Goal: Information Seeking & Learning: Learn about a topic

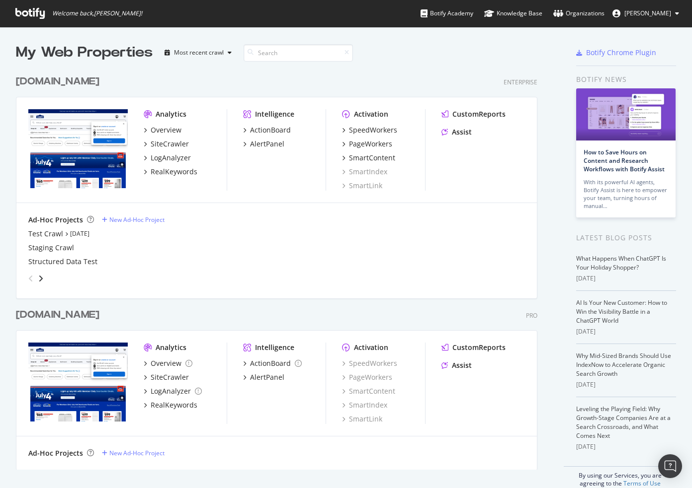
scroll to position [481, 676]
click at [99, 316] on div "[DOMAIN_NAME]" at bounding box center [57, 315] width 83 height 14
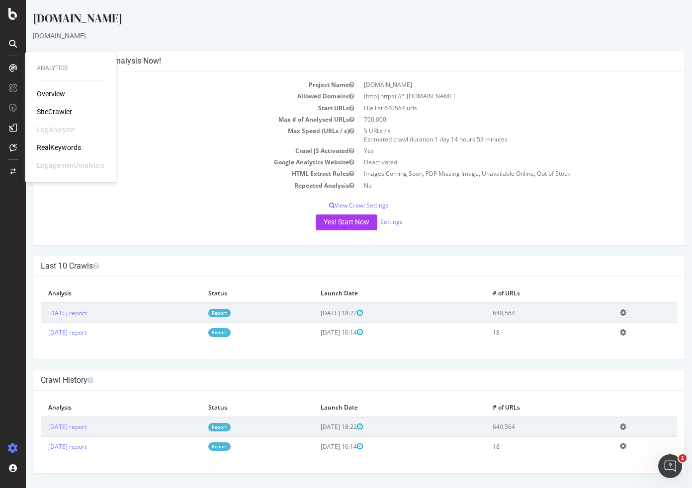
click at [52, 95] on div "Overview" at bounding box center [51, 94] width 28 height 10
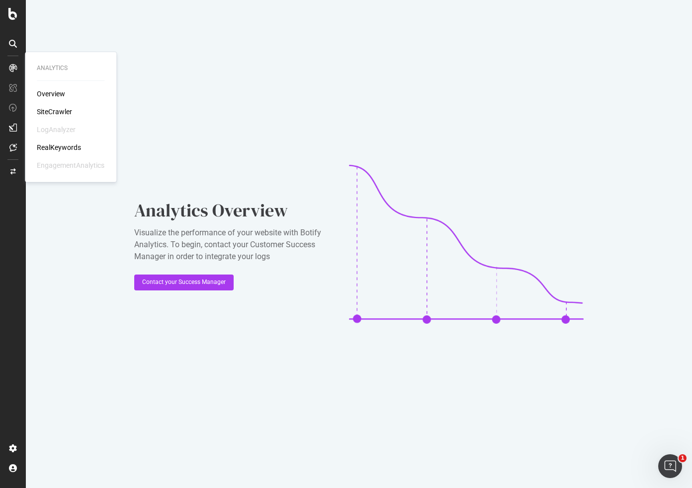
click at [53, 113] on div "SiteCrawler" at bounding box center [54, 112] width 35 height 10
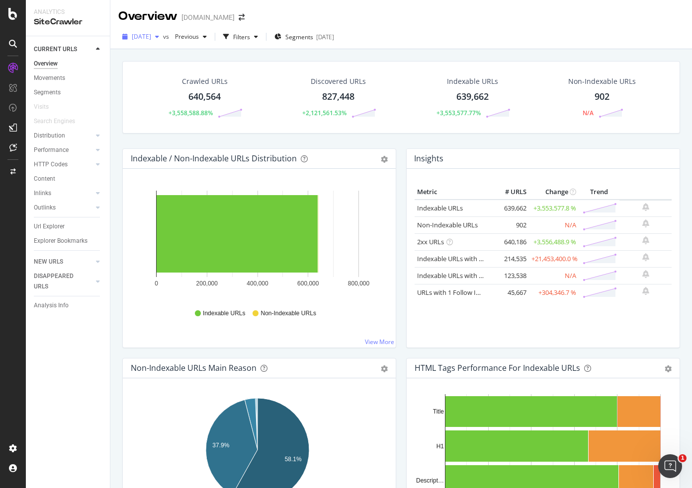
click at [151, 39] on span "[DATE]" at bounding box center [141, 36] width 19 height 8
click at [151, 33] on span "[DATE]" at bounding box center [141, 36] width 19 height 8
click at [151, 39] on span "[DATE]" at bounding box center [141, 36] width 19 height 8
click at [437, 14] on div "Overview [DOMAIN_NAME]" at bounding box center [400, 12] width 581 height 25
click at [67, 144] on div "RealKeywords" at bounding box center [59, 148] width 44 height 10
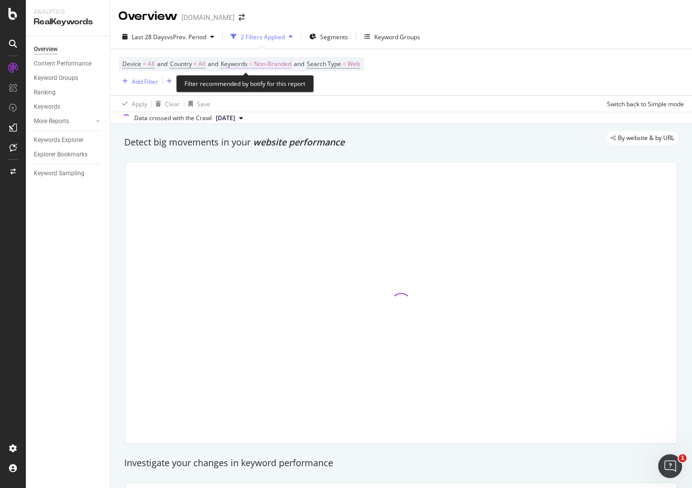
click at [238, 63] on span "Keywords" at bounding box center [234, 64] width 27 height 8
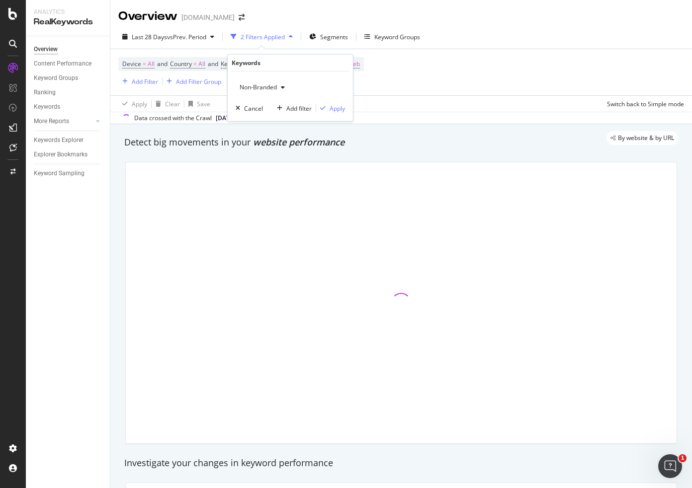
click at [252, 88] on span "Non-Branded" at bounding box center [256, 87] width 41 height 8
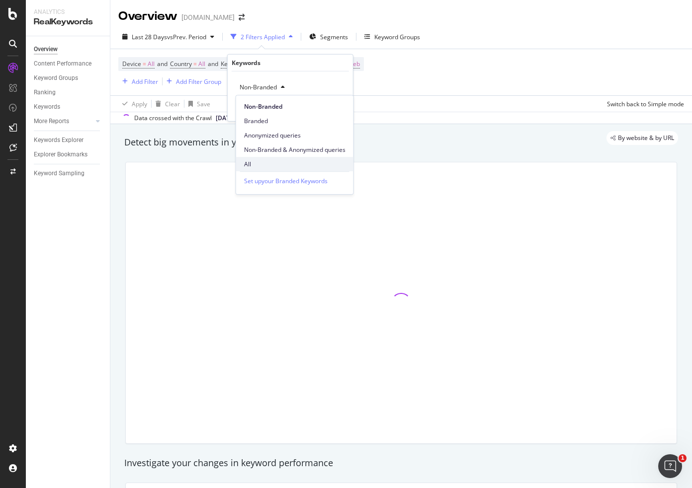
click at [254, 163] on span "All" at bounding box center [294, 164] width 101 height 9
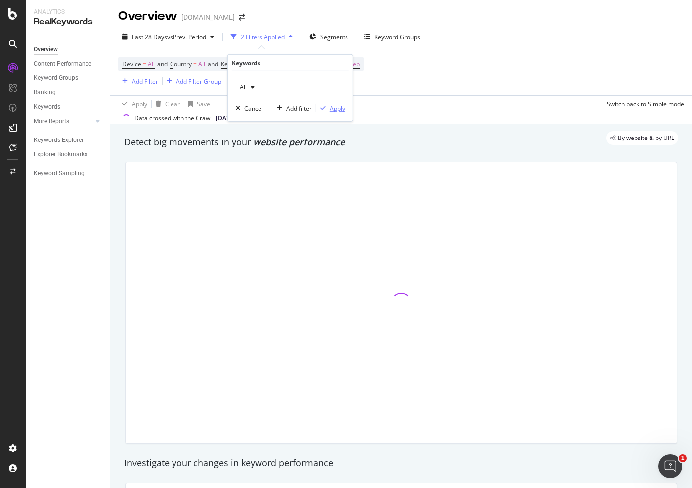
click at [335, 111] on div "Apply" at bounding box center [336, 108] width 15 height 8
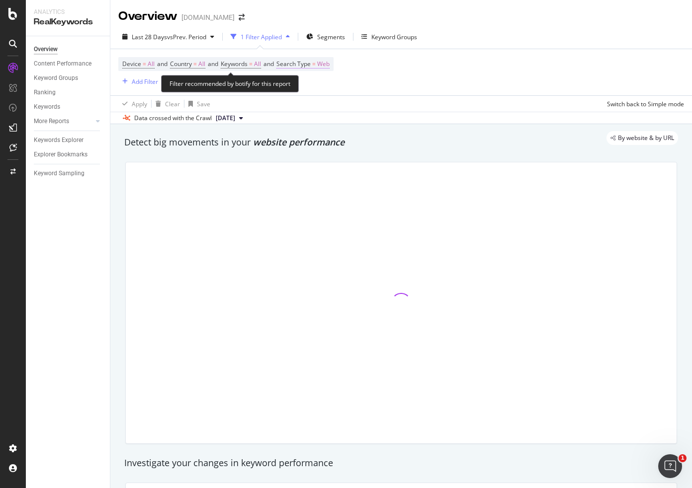
click at [311, 66] on span "Search Type" at bounding box center [293, 64] width 34 height 8
click at [431, 73] on div "Device = All and Country = All and Keywords = All and Search Type = Web Add Fil…" at bounding box center [401, 72] width 566 height 46
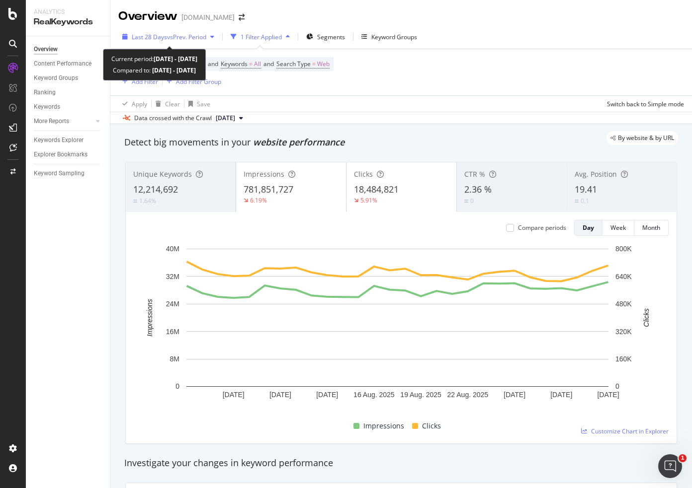
click at [175, 40] on span "vs Prev. Period" at bounding box center [186, 37] width 39 height 8
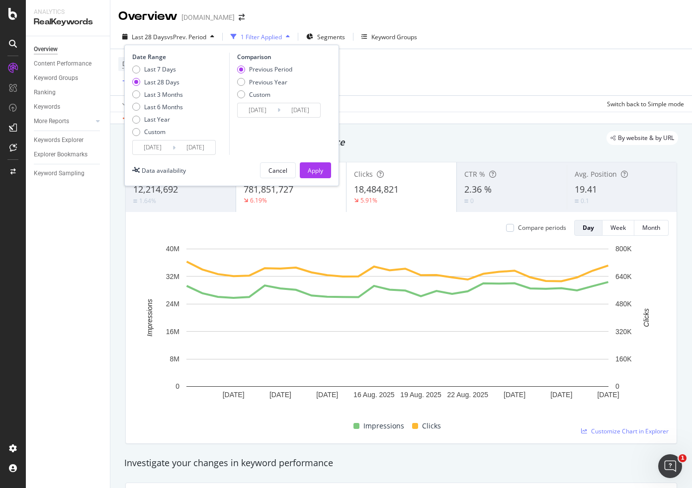
click at [157, 157] on div "Date Range Last 7 Days Last 28 Days Last 3 Months Last 6 Months Last Year Custo…" at bounding box center [231, 116] width 215 height 142
click at [156, 152] on input "[DATE]" at bounding box center [153, 148] width 40 height 14
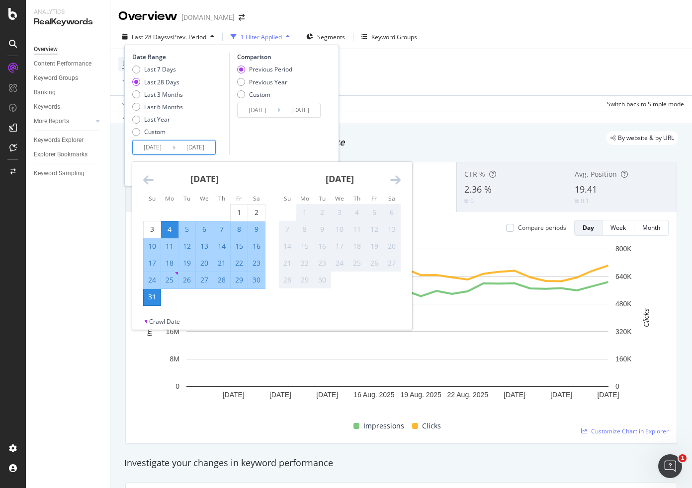
click at [149, 181] on icon "Move backward to switch to the previous month." at bounding box center [148, 180] width 10 height 12
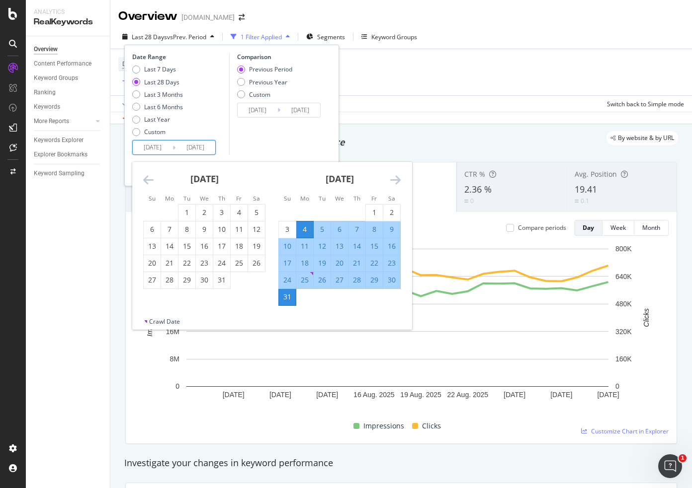
click at [149, 181] on icon "Move backward to switch to the previous month." at bounding box center [148, 180] width 10 height 12
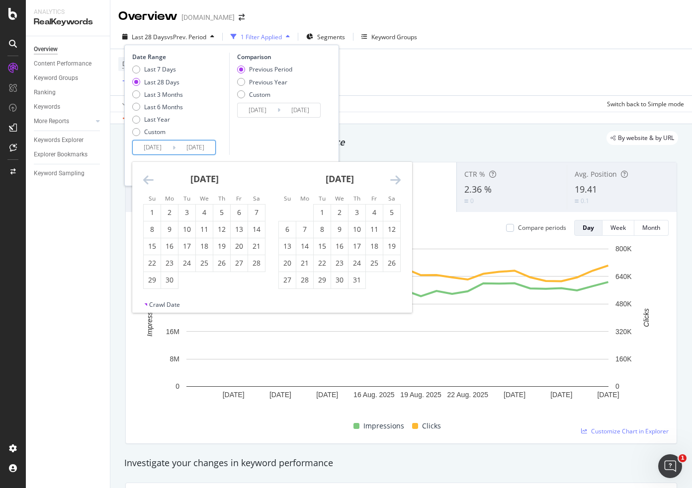
click at [148, 181] on icon "Move backward to switch to the previous month." at bounding box center [148, 180] width 10 height 12
click at [252, 214] on div "1" at bounding box center [256, 213] width 17 height 10
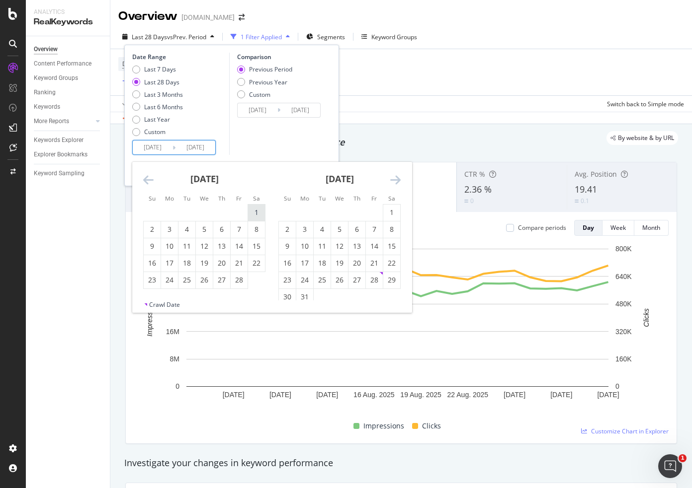
type input "[DATE]"
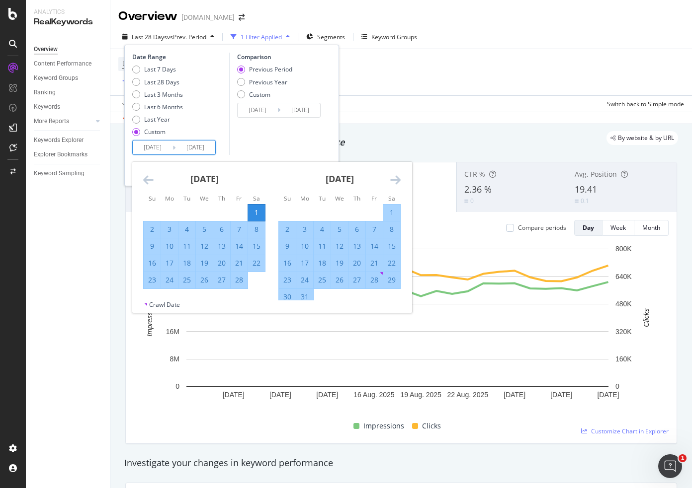
click at [399, 181] on icon "Move forward to switch to the next month." at bounding box center [395, 180] width 10 height 12
click at [398, 181] on icon "Move forward to switch to the next month." at bounding box center [395, 180] width 10 height 12
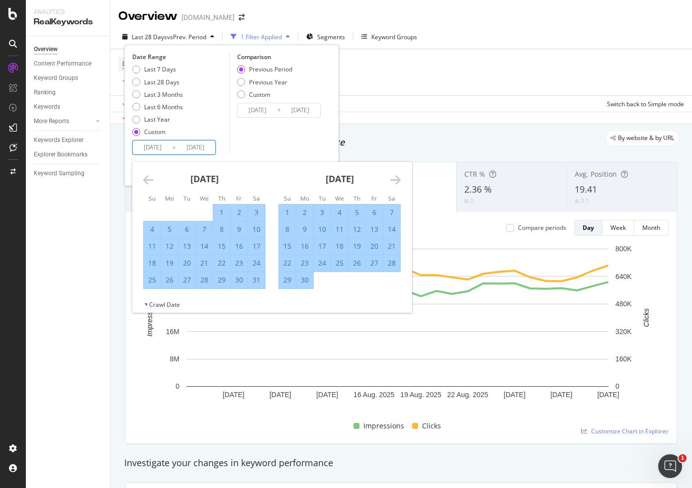
click at [398, 181] on icon "Move forward to switch to the next month." at bounding box center [395, 180] width 10 height 12
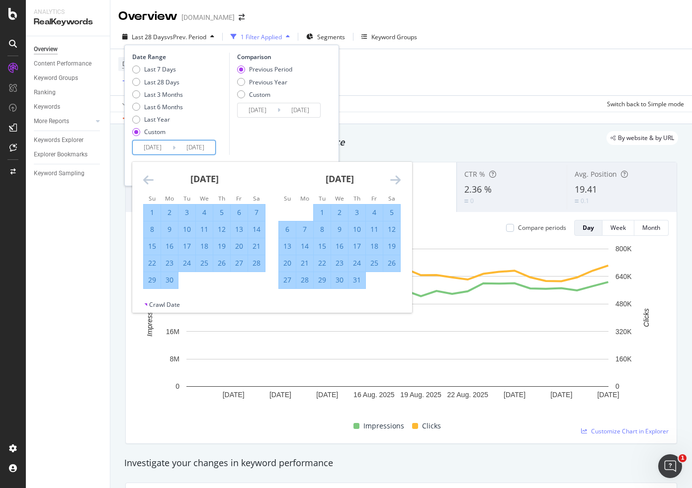
click at [398, 180] on icon "Move forward to switch to the next month." at bounding box center [395, 180] width 10 height 12
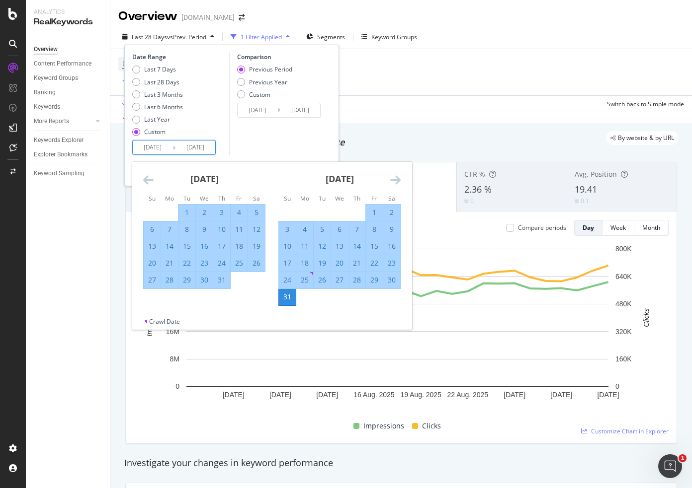
click at [398, 180] on icon "Move forward to switch to the next month." at bounding box center [395, 180] width 10 height 12
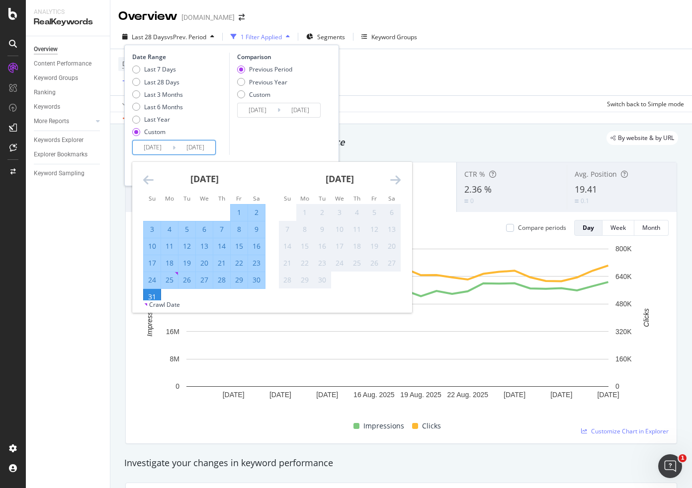
click at [240, 279] on div "29" at bounding box center [239, 280] width 17 height 10
type input "[DATE]"
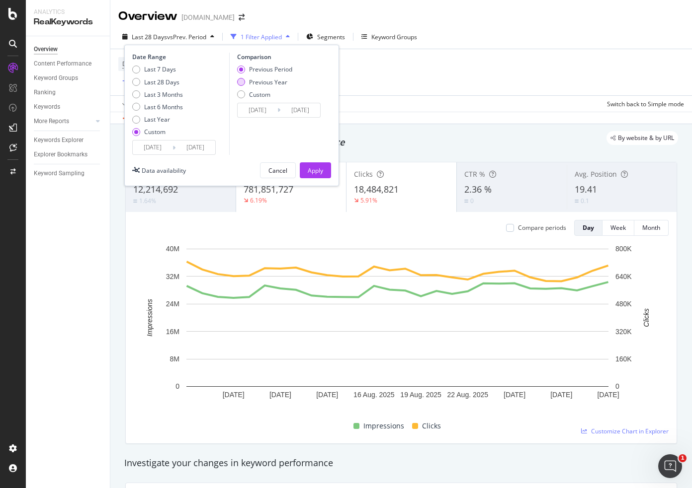
click at [269, 81] on div "Previous Year" at bounding box center [268, 82] width 38 height 8
type input "[DATE]"
click at [314, 166] on div "Apply" at bounding box center [315, 170] width 15 height 8
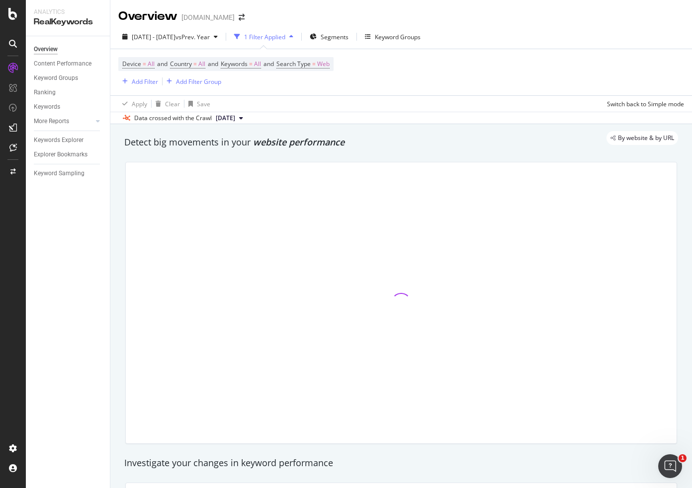
click at [224, 19] on div "[DOMAIN_NAME]" at bounding box center [207, 17] width 53 height 10
click at [244, 19] on icon "arrow-right-arrow-left" at bounding box center [242, 17] width 6 height 7
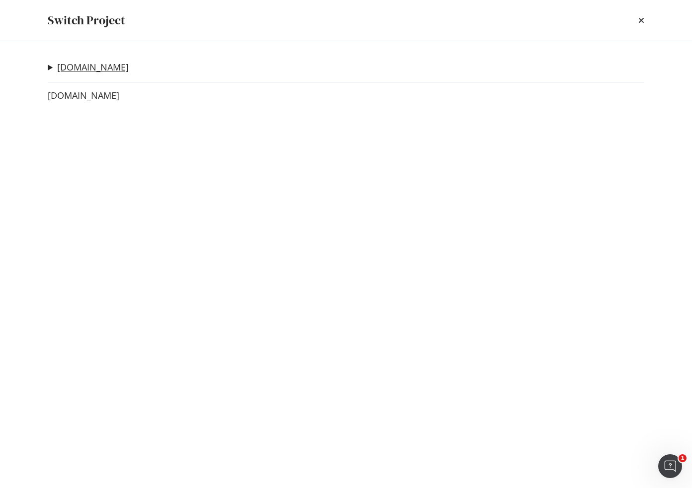
click at [93, 65] on link "[DOMAIN_NAME]" at bounding box center [93, 67] width 72 height 10
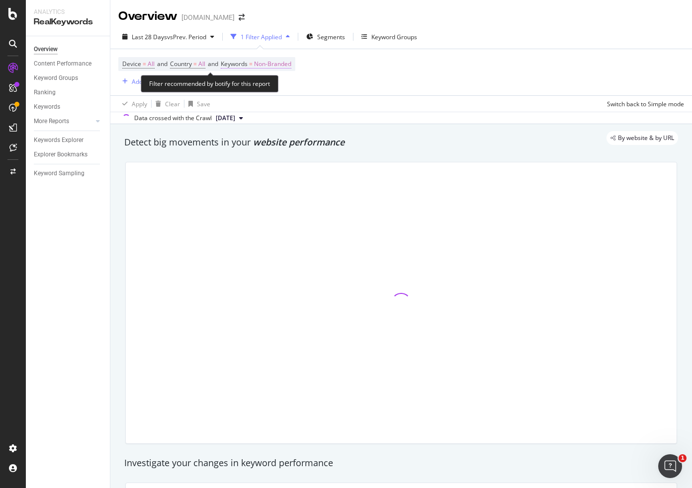
click at [247, 64] on span "Keywords" at bounding box center [234, 64] width 27 height 8
click at [380, 63] on div "Device = All and Country = All and Keywords = Non-Branded Add Filter Add Filter…" at bounding box center [401, 72] width 566 height 46
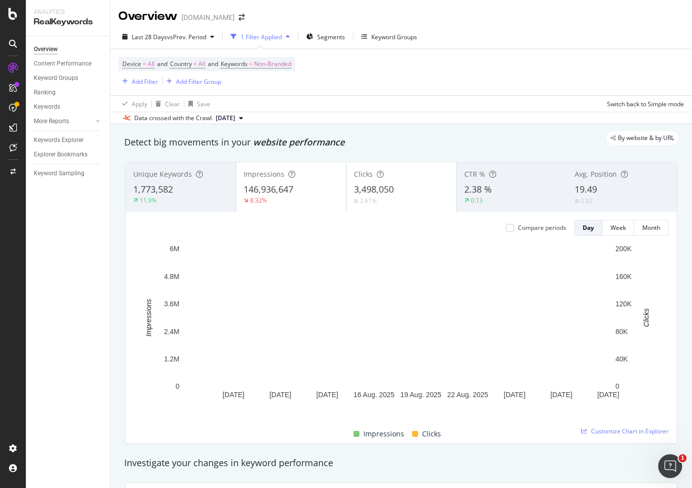
drag, startPoint x: 322, startPoint y: 74, endPoint x: 312, endPoint y: 74, distance: 9.9
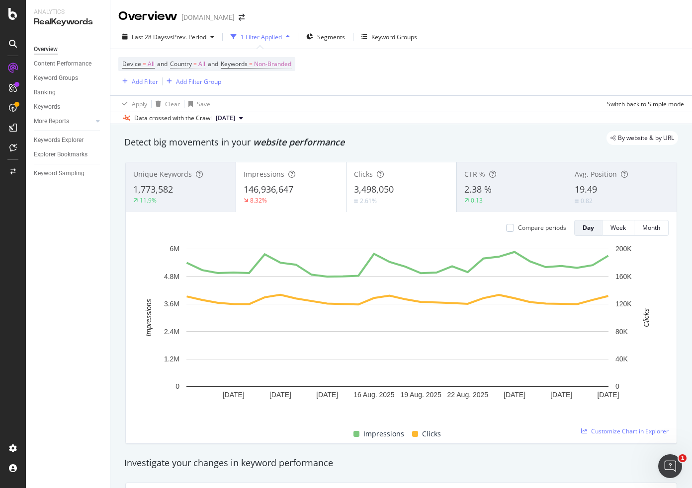
click at [322, 74] on div "Device = All and Country = All and Keywords = Non-Branded Add Filter Add Filter…" at bounding box center [401, 72] width 566 height 46
click at [245, 57] on div "Device = All and Country = All and Keywords = Non-Branded Add Filter Add Filter…" at bounding box center [401, 72] width 566 height 46
click at [245, 62] on span "Keywords" at bounding box center [234, 64] width 27 height 8
click at [254, 85] on span "Non-Branded" at bounding box center [256, 87] width 41 height 8
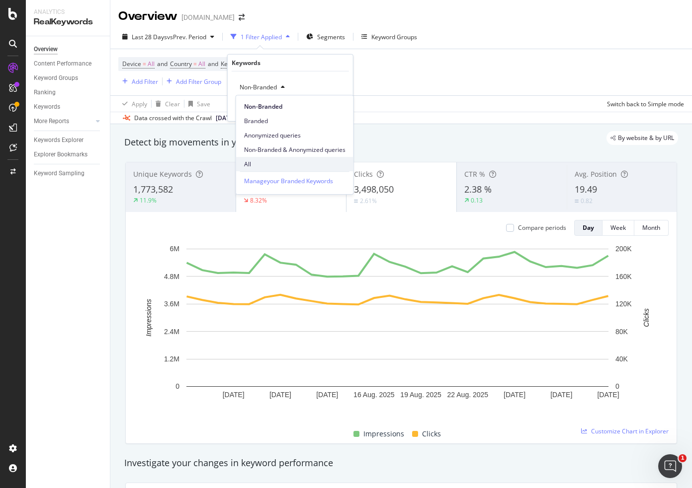
click at [259, 162] on span "All" at bounding box center [294, 164] width 101 height 9
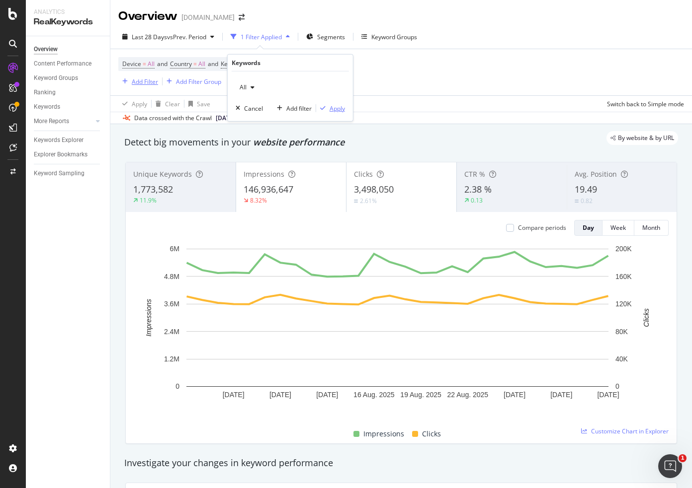
drag, startPoint x: 338, startPoint y: 106, endPoint x: 147, endPoint y: 80, distance: 193.1
click at [339, 106] on div "Apply" at bounding box center [336, 108] width 15 height 8
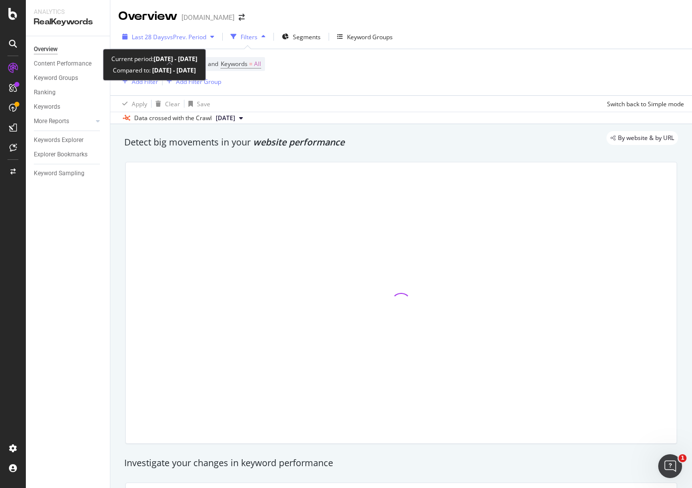
click at [172, 43] on div "Last 28 Days vs Prev. Period" at bounding box center [168, 36] width 100 height 15
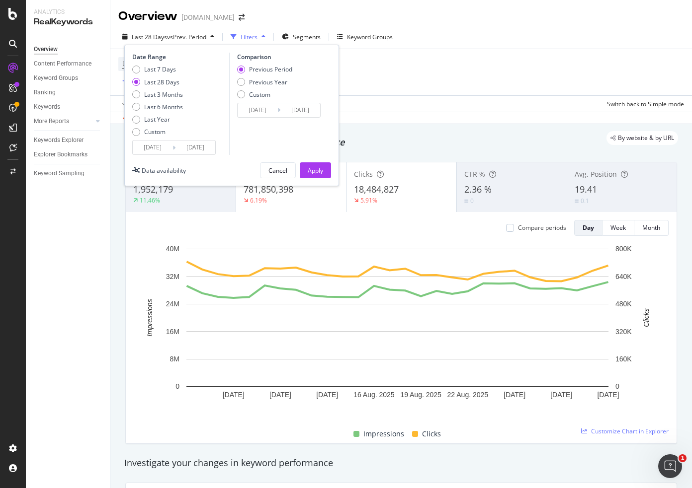
drag, startPoint x: 139, startPoint y: 105, endPoint x: 152, endPoint y: 140, distance: 37.1
click at [155, 139] on div "Last 7 Days Last 28 Days Last 3 Months Last 6 Months Last Year Custom" at bounding box center [157, 102] width 51 height 75
click at [142, 148] on input "[DATE]" at bounding box center [153, 148] width 40 height 14
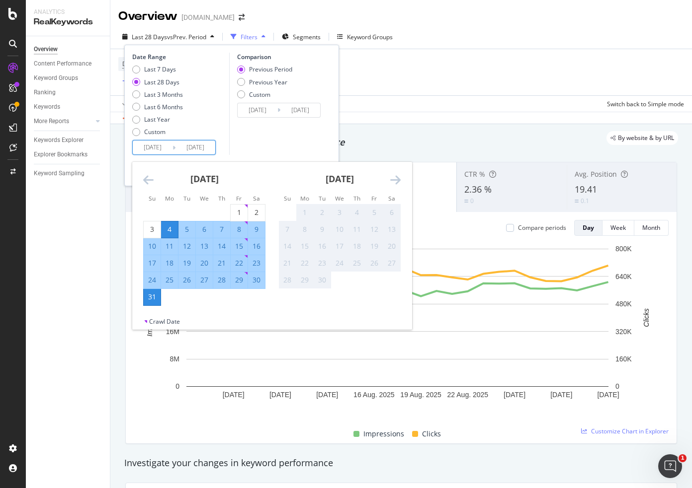
click at [153, 181] on icon "Move backward to switch to the previous month." at bounding box center [148, 180] width 10 height 12
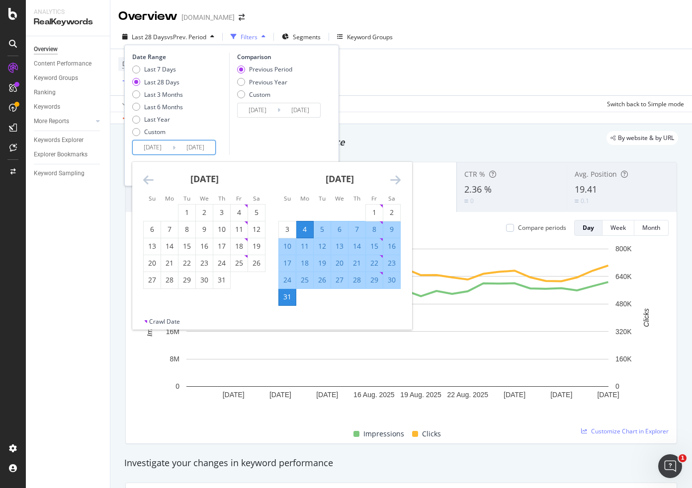
click at [152, 181] on icon "Move backward to switch to the previous month." at bounding box center [148, 180] width 10 height 12
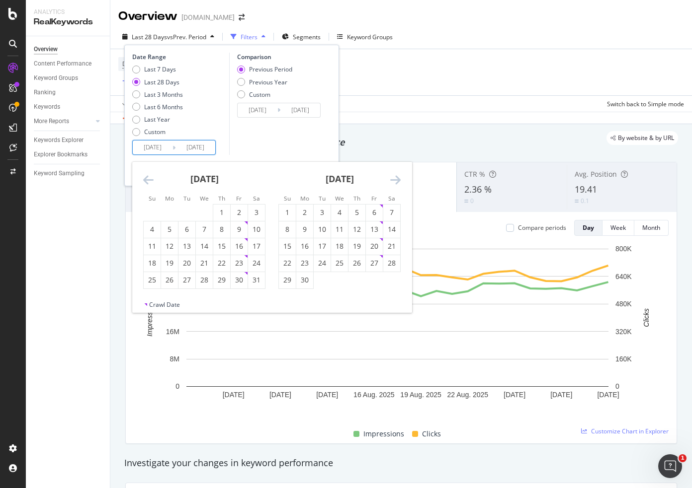
click at [152, 181] on icon "Move backward to switch to the previous month." at bounding box center [148, 180] width 10 height 12
click at [151, 181] on icon "Move backward to switch to the previous month." at bounding box center [148, 180] width 10 height 12
click at [150, 180] on icon "Move backward to switch to the previous month." at bounding box center [148, 180] width 10 height 12
click at [255, 213] on div "1" at bounding box center [256, 213] width 17 height 10
type input "[DATE]"
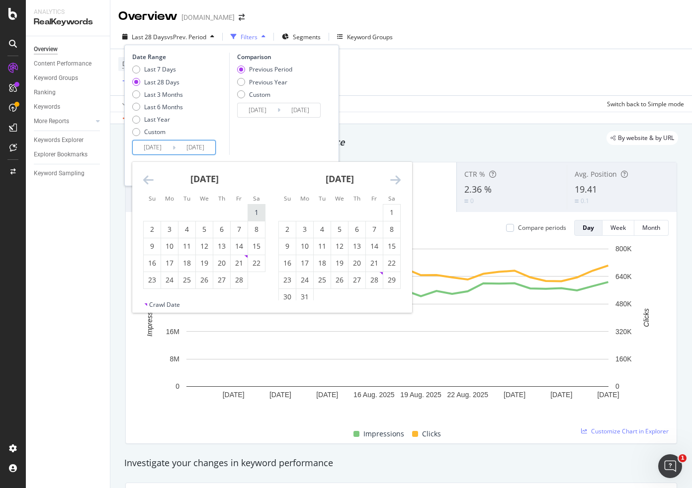
type input "[DATE]"
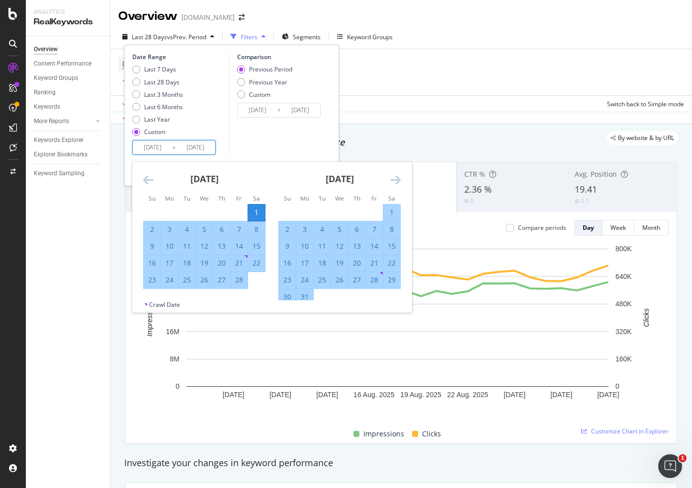
click at [398, 182] on icon "Move forward to switch to the next month." at bounding box center [395, 180] width 10 height 12
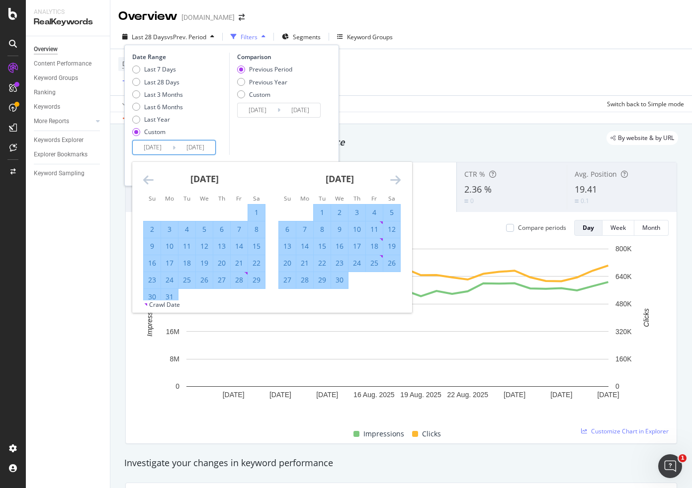
click at [398, 182] on icon "Move forward to switch to the next month." at bounding box center [395, 180] width 10 height 12
click at [397, 182] on icon "Move forward to switch to the next month." at bounding box center [395, 180] width 10 height 12
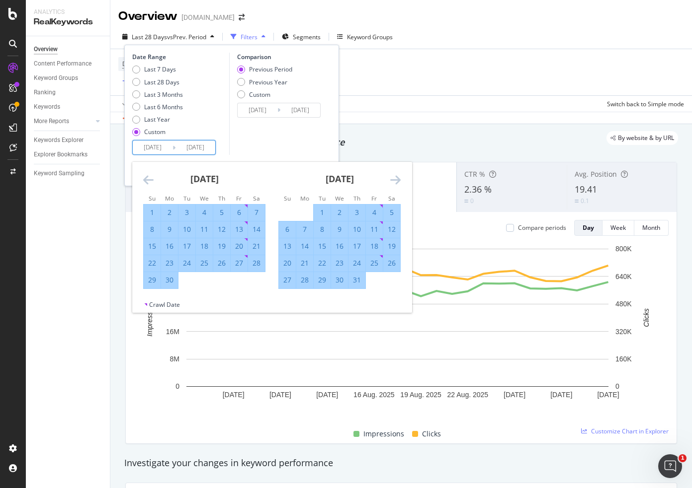
click at [396, 182] on icon "Move forward to switch to the next month." at bounding box center [395, 180] width 10 height 12
click at [396, 181] on icon "Move forward to switch to the next month." at bounding box center [395, 180] width 10 height 12
click at [398, 179] on icon "Move forward to switch to the next month." at bounding box center [395, 180] width 10 height 12
click at [395, 178] on icon "Move forward to switch to the next month." at bounding box center [395, 180] width 10 height 12
click at [396, 178] on icon "Move forward to switch to the next month." at bounding box center [395, 180] width 10 height 12
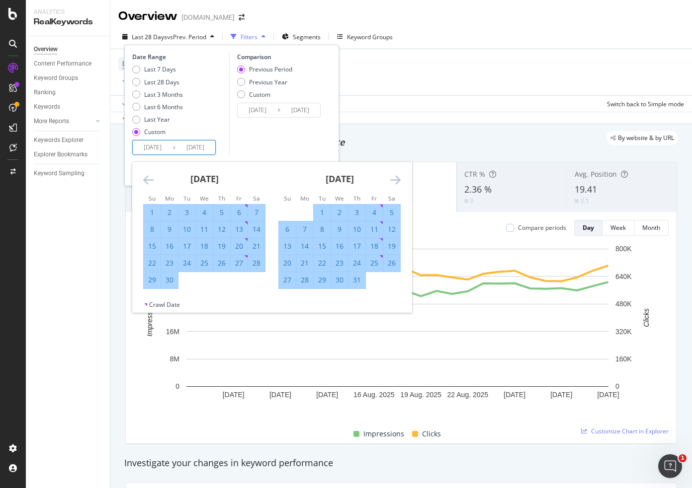
click at [145, 178] on icon "Move backward to switch to the previous month." at bounding box center [148, 180] width 10 height 12
click at [201, 147] on input "[DATE]" at bounding box center [195, 148] width 40 height 14
click at [390, 177] on icon "Move forward to switch to the next month." at bounding box center [395, 180] width 10 height 12
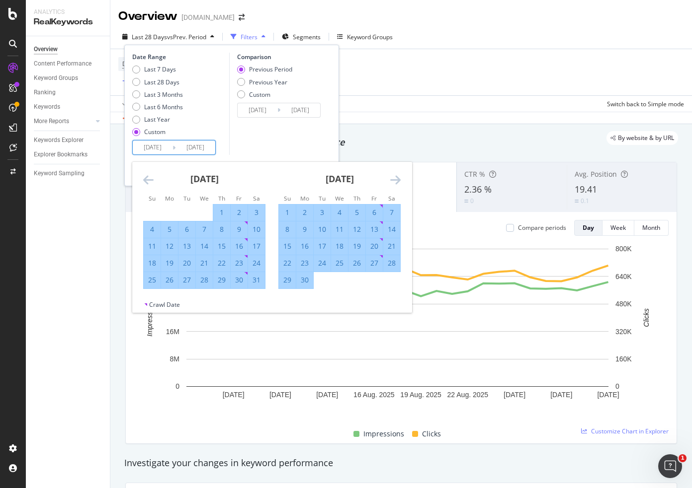
click at [390, 177] on icon "Move forward to switch to the next month." at bounding box center [395, 180] width 10 height 12
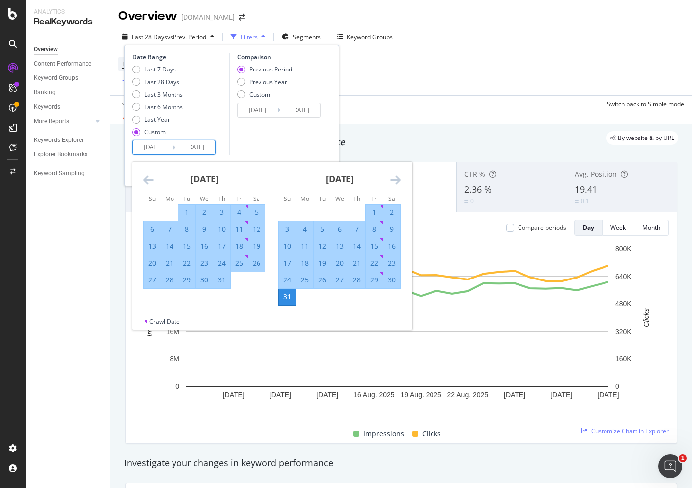
click at [390, 177] on icon "Move forward to switch to the next month." at bounding box center [395, 180] width 10 height 12
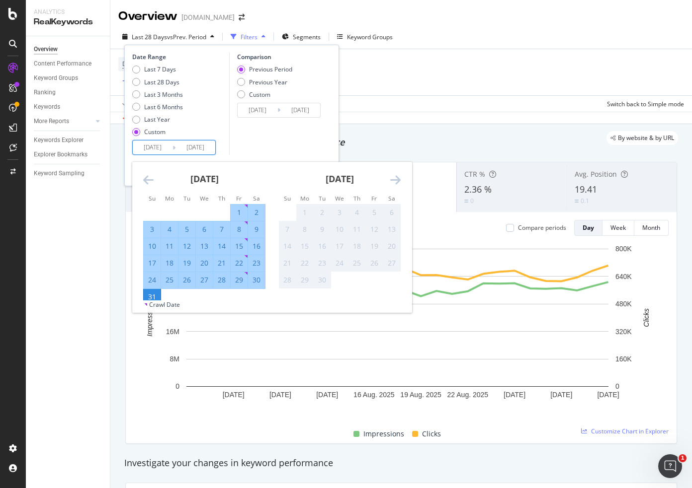
click at [239, 280] on div "29" at bounding box center [239, 280] width 17 height 10
type input "[DATE]"
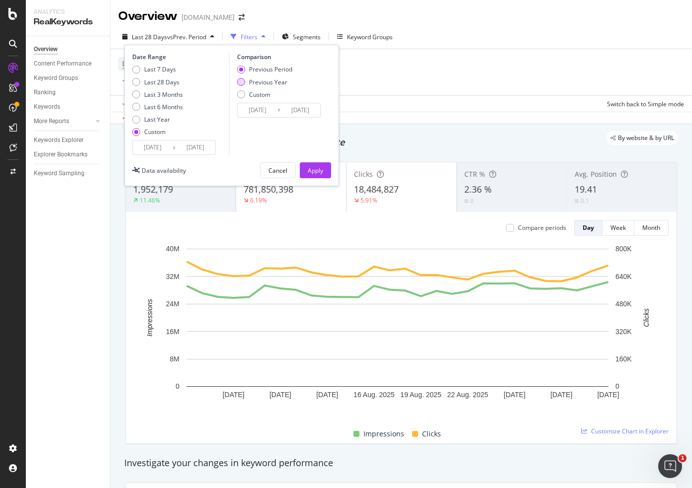
click at [275, 84] on div "Previous Year" at bounding box center [268, 82] width 38 height 8
type input "[DATE]"
click at [310, 168] on div "Apply" at bounding box center [315, 170] width 15 height 8
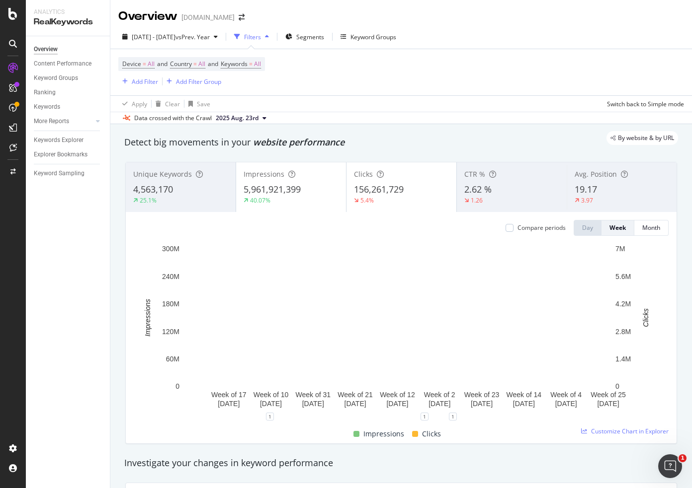
click at [359, 105] on div "Apply Clear Save Switch back to Simple mode" at bounding box center [400, 103] width 581 height 16
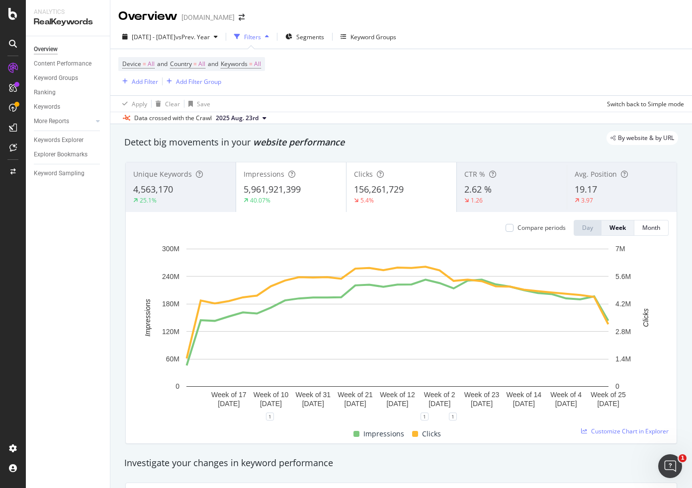
click at [366, 81] on div "Device = All and Country = All and Keywords = All Add Filter Add Filter Group" at bounding box center [401, 72] width 566 height 46
